Goal: Task Accomplishment & Management: Complete application form

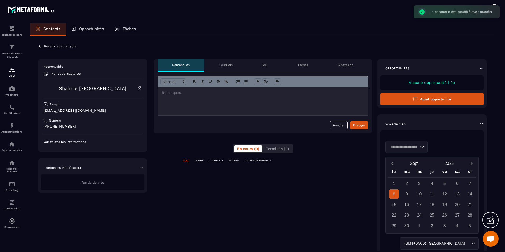
scroll to position [162, 0]
click at [423, 98] on button "Ajout opportunité" at bounding box center [432, 99] width 104 height 12
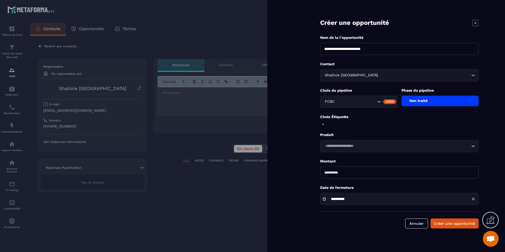
click at [450, 102] on div "Non traité" at bounding box center [439, 101] width 77 height 11
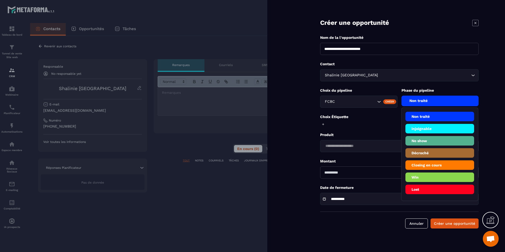
click at [443, 126] on li "injoignable" at bounding box center [439, 129] width 69 height 10
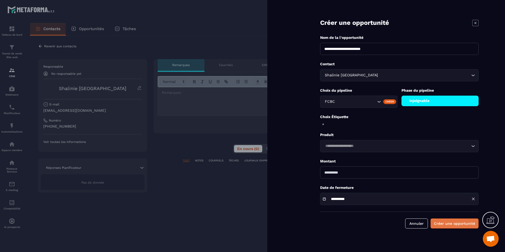
click at [459, 219] on button "Créer une opportunité" at bounding box center [454, 223] width 48 height 10
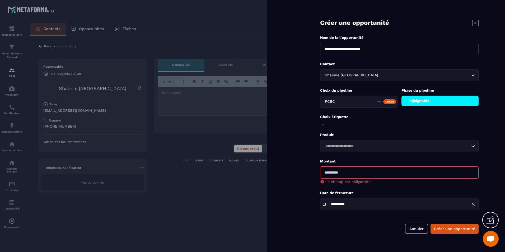
drag, startPoint x: 341, startPoint y: 154, endPoint x: 346, endPoint y: 163, distance: 10.2
click at [341, 154] on form "**********" at bounding box center [399, 122] width 211 height 244
drag, startPoint x: 360, startPoint y: 173, endPoint x: 355, endPoint y: 172, distance: 4.9
click at [360, 173] on input "number" at bounding box center [399, 172] width 158 height 12
type input "*"
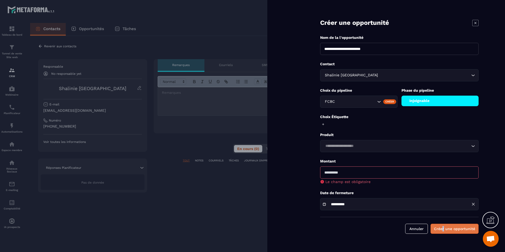
click at [444, 224] on form "**********" at bounding box center [399, 122] width 211 height 244
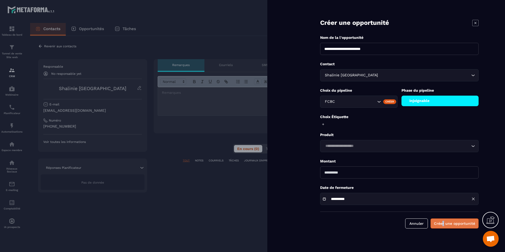
click at [444, 224] on button "Créer une opportunité" at bounding box center [454, 223] width 48 height 10
